Goal: Task Accomplishment & Management: Complete application form

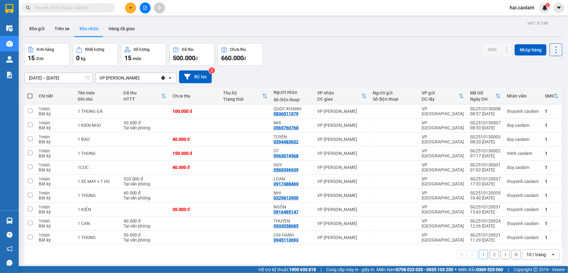
click at [131, 10] on button at bounding box center [130, 7] width 11 height 11
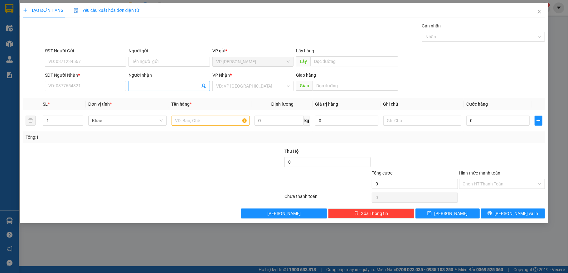
click at [163, 86] on input "Người nhận" at bounding box center [166, 86] width 68 height 7
type input "thu lê"
click at [160, 96] on div "Thu Lê - 0394148461" at bounding box center [169, 99] width 74 height 7
type input "0394148461"
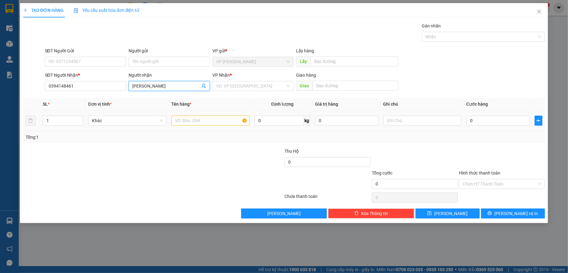
type input "[PERSON_NAME]"
click at [514, 116] on div "0" at bounding box center [497, 120] width 63 height 12
click at [506, 120] on input "0" at bounding box center [497, 121] width 63 height 10
type input "5"
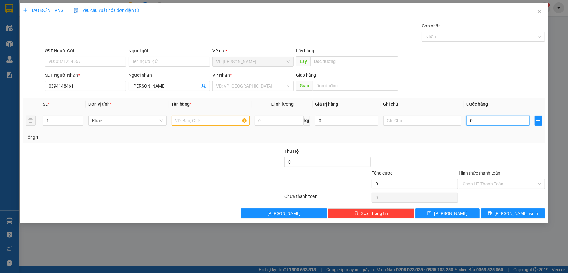
type input "5"
type input "50"
type input "50.000"
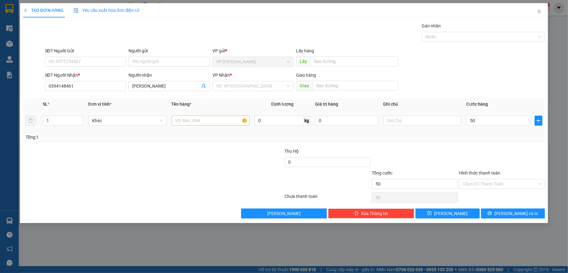
type input "50.000"
click at [217, 127] on td at bounding box center [210, 120] width 83 height 21
click at [216, 124] on input "text" at bounding box center [210, 121] width 78 height 10
type input "1 xốp"
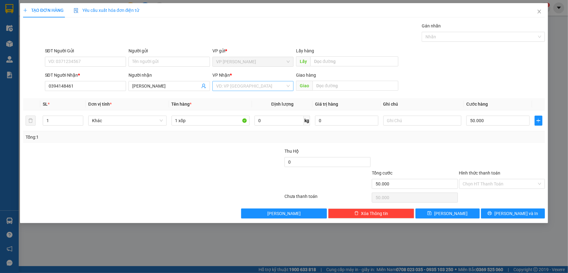
click at [251, 86] on input "search" at bounding box center [251, 85] width 70 height 9
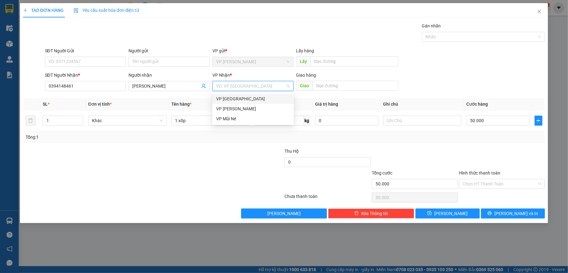
click at [253, 98] on div "VP [GEOGRAPHIC_DATA]" at bounding box center [253, 98] width 74 height 7
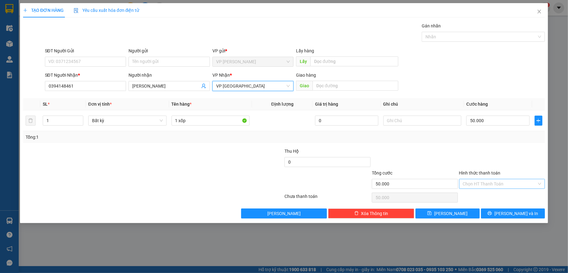
click at [490, 185] on input "Hình thức thanh toán" at bounding box center [500, 183] width 74 height 9
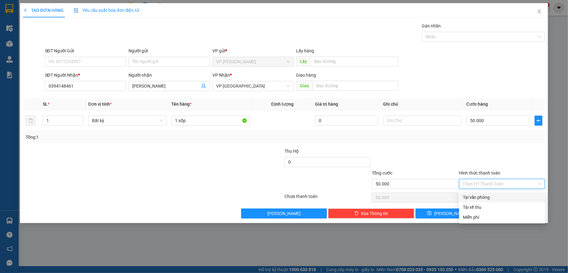
click at [493, 194] on div "Tại văn phòng" at bounding box center [502, 197] width 79 height 7
type input "0"
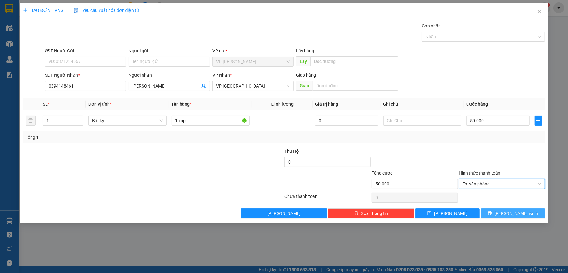
click at [500, 218] on button "[PERSON_NAME] và In" at bounding box center [513, 214] width 64 height 10
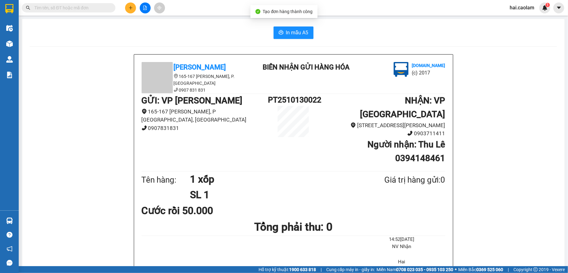
click at [281, 34] on button "In mẫu A5" at bounding box center [293, 32] width 40 height 12
click at [131, 8] on icon "plus" at bounding box center [130, 7] width 3 height 0
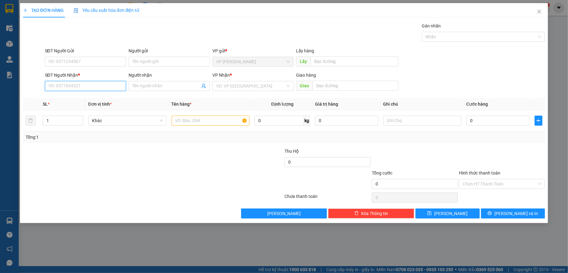
click at [85, 89] on input "SĐT Người Nhận *" at bounding box center [85, 86] width 81 height 10
click at [208, 122] on input "text" at bounding box center [210, 121] width 78 height 10
type input "1 tờ giấy"
click at [71, 90] on input "SĐT Người Nhận *" at bounding box center [85, 86] width 81 height 10
type input "0938926211"
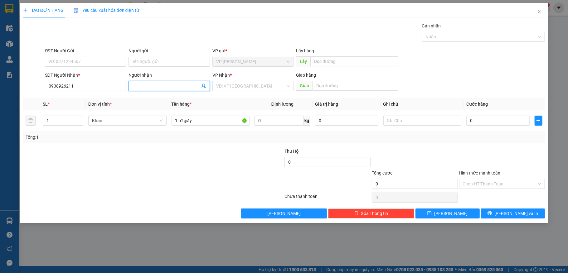
click at [147, 88] on input "Người nhận" at bounding box center [166, 86] width 68 height 7
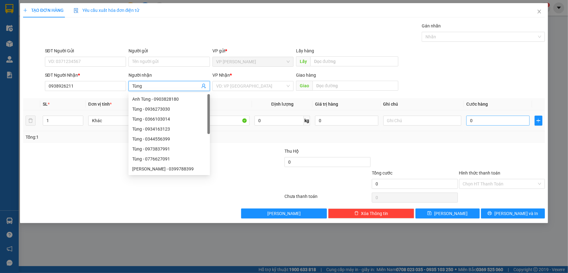
type input "Tùng"
click at [495, 123] on input "0" at bounding box center [497, 121] width 63 height 10
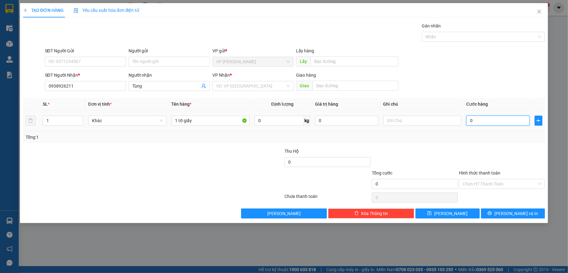
type input "2"
type input "20"
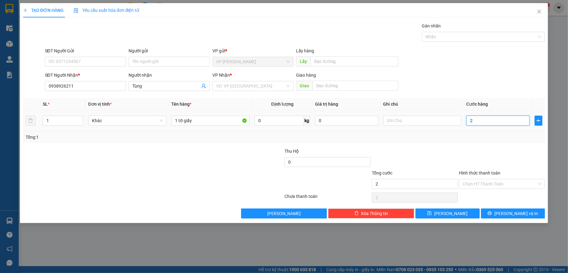
type input "20"
type input "20.000"
click at [478, 159] on div at bounding box center [501, 159] width 87 height 22
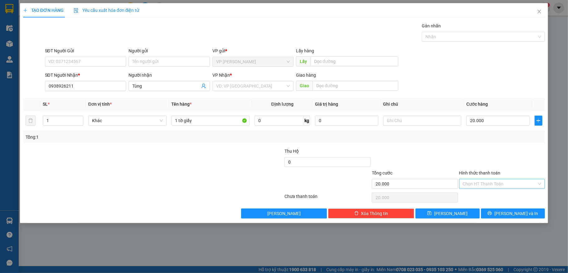
click at [487, 185] on input "Hình thức thanh toán" at bounding box center [500, 183] width 74 height 9
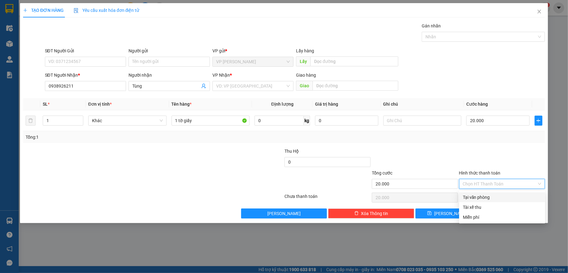
click at [487, 185] on input "Hình thức thanh toán" at bounding box center [500, 183] width 74 height 9
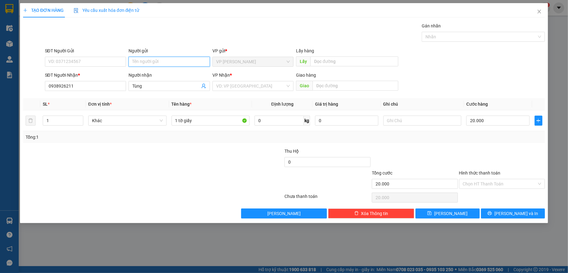
click at [142, 60] on input "Người gửi" at bounding box center [168, 62] width 81 height 10
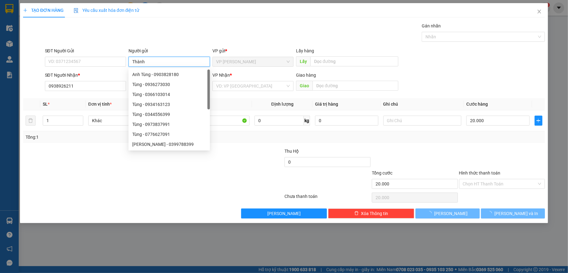
type input "Thành"
click at [194, 186] on div at bounding box center [109, 181] width 174 height 22
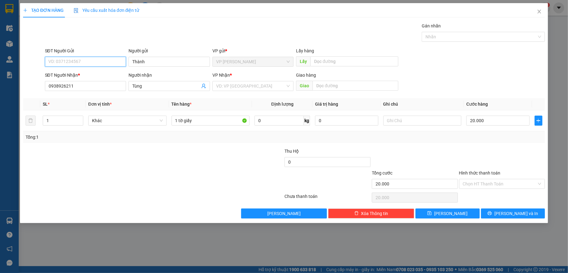
click at [92, 59] on input "SĐT Người Gửi" at bounding box center [85, 62] width 81 height 10
click at [248, 86] on input "search" at bounding box center [251, 85] width 70 height 9
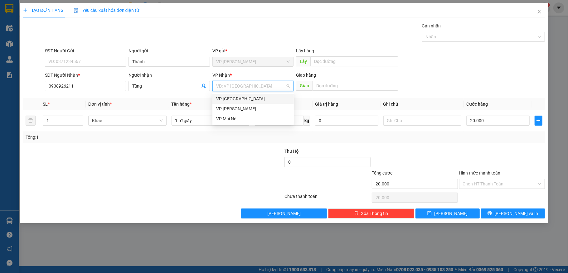
click at [252, 98] on div "VP [GEOGRAPHIC_DATA]" at bounding box center [253, 98] width 74 height 7
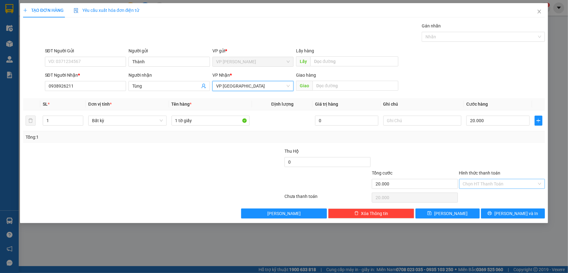
click at [506, 182] on input "Hình thức thanh toán" at bounding box center [500, 183] width 74 height 9
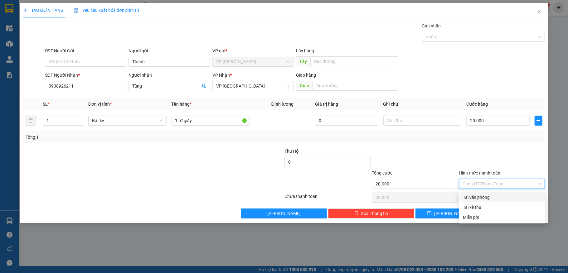
click at [507, 196] on div "Tại văn phòng" at bounding box center [502, 197] width 79 height 7
type input "0"
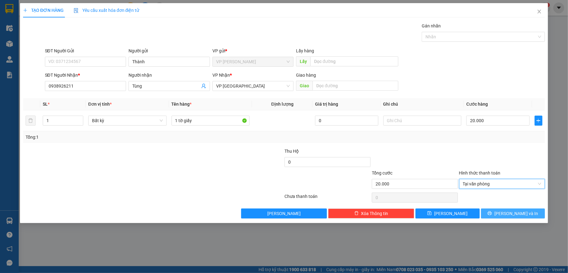
click at [507, 216] on span "[PERSON_NAME] và In" at bounding box center [516, 213] width 44 height 7
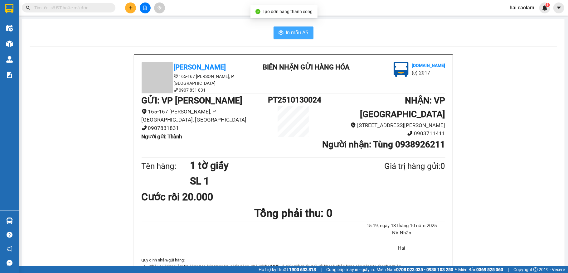
click at [278, 37] on button "In mẫu A5" at bounding box center [293, 32] width 40 height 12
